Goal: Navigation & Orientation: Find specific page/section

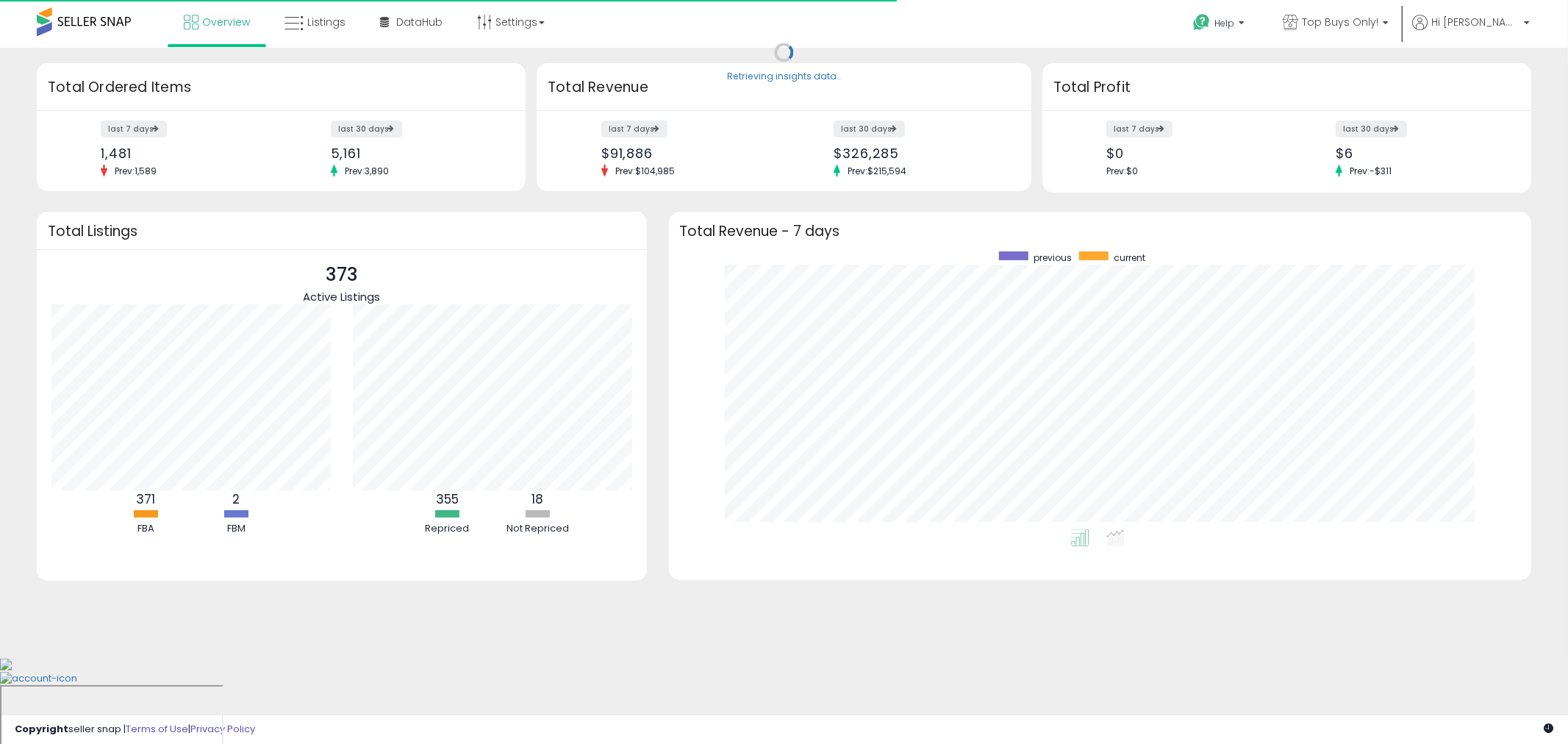
scroll to position [277, 834]
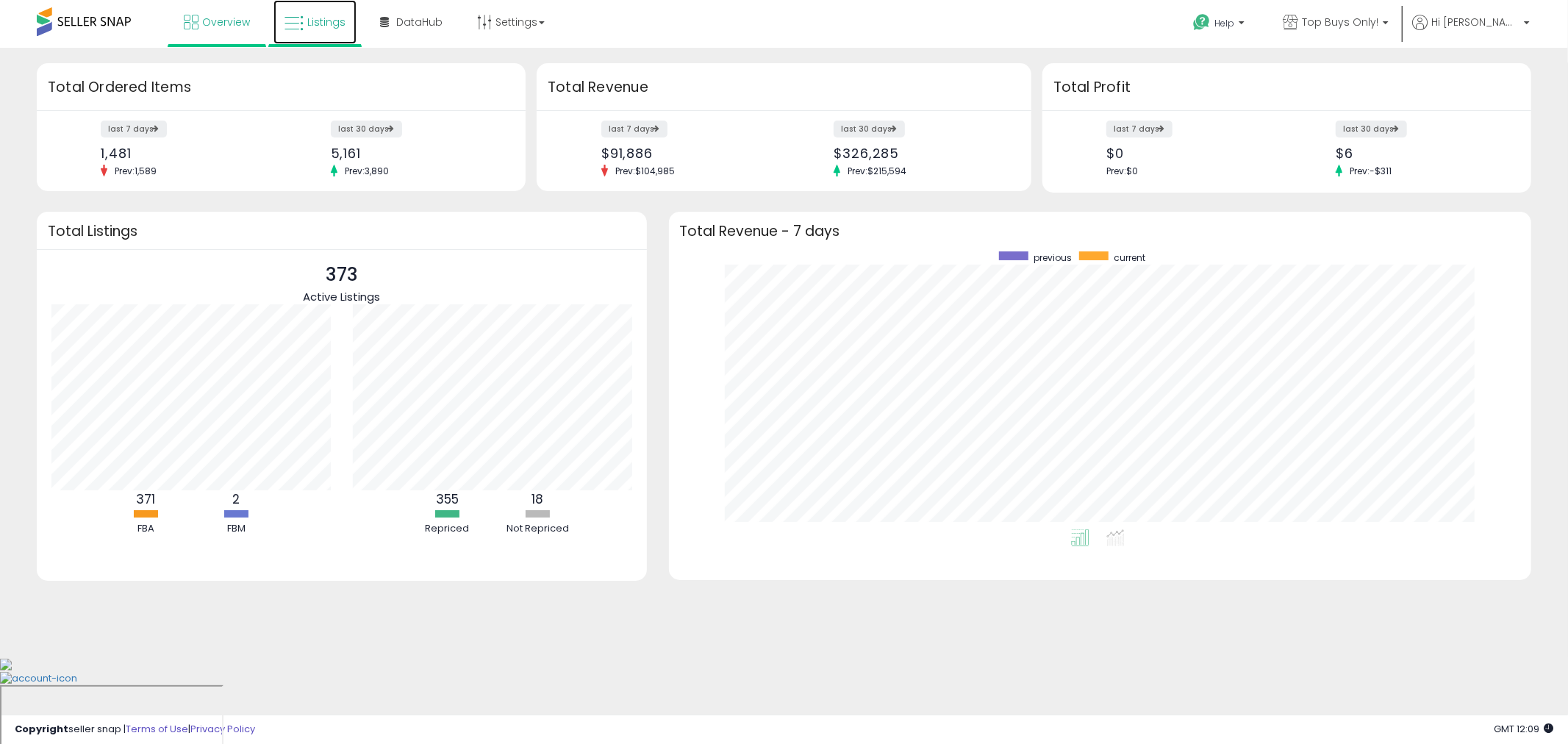
click at [309, 28] on span "Listings" at bounding box center [326, 21] width 38 height 14
